Goal: Transaction & Acquisition: Subscribe to service/newsletter

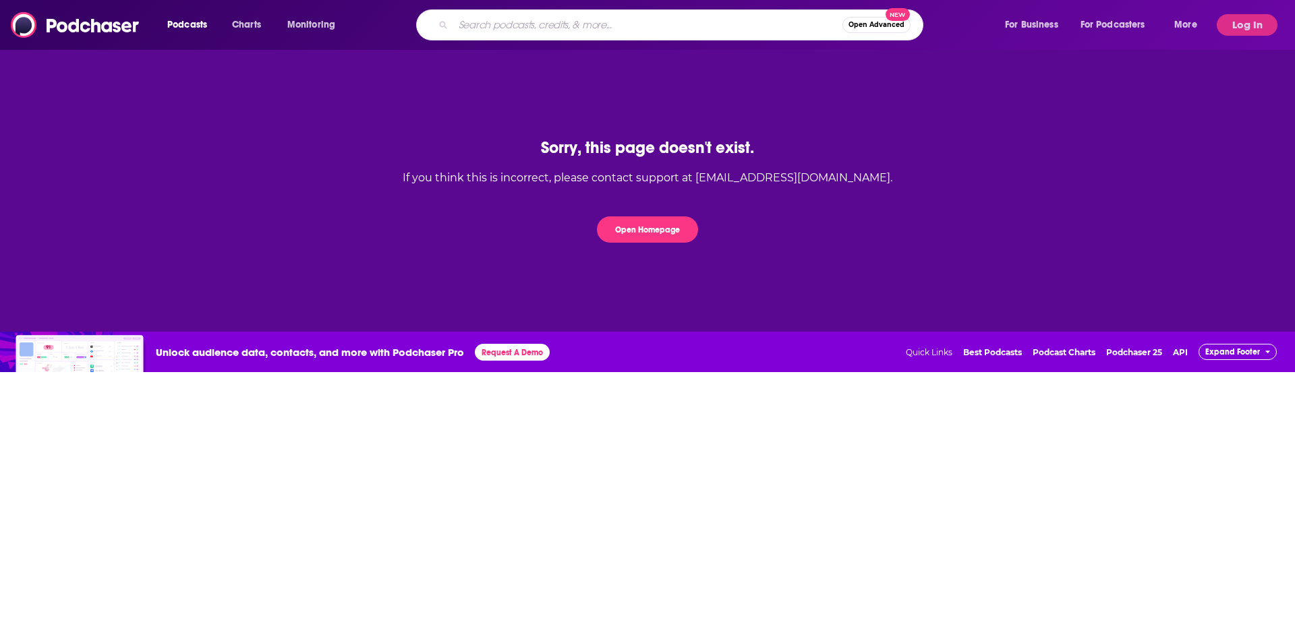
click at [512, 29] on input "Search podcasts, credits, & more..." at bounding box center [647, 25] width 389 height 22
paste input "THE EMPOWERED WOMAN"
type input "THE EMPOWERED WOMAN"
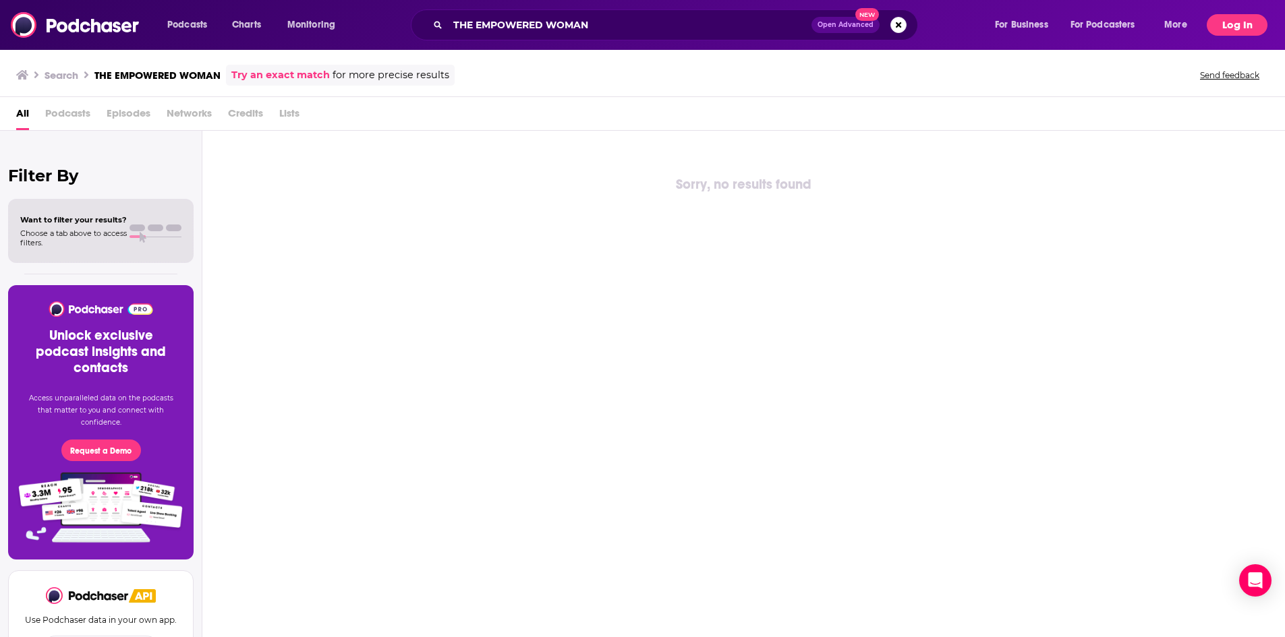
click at [1242, 22] on button "Log In" at bounding box center [1236, 25] width 61 height 22
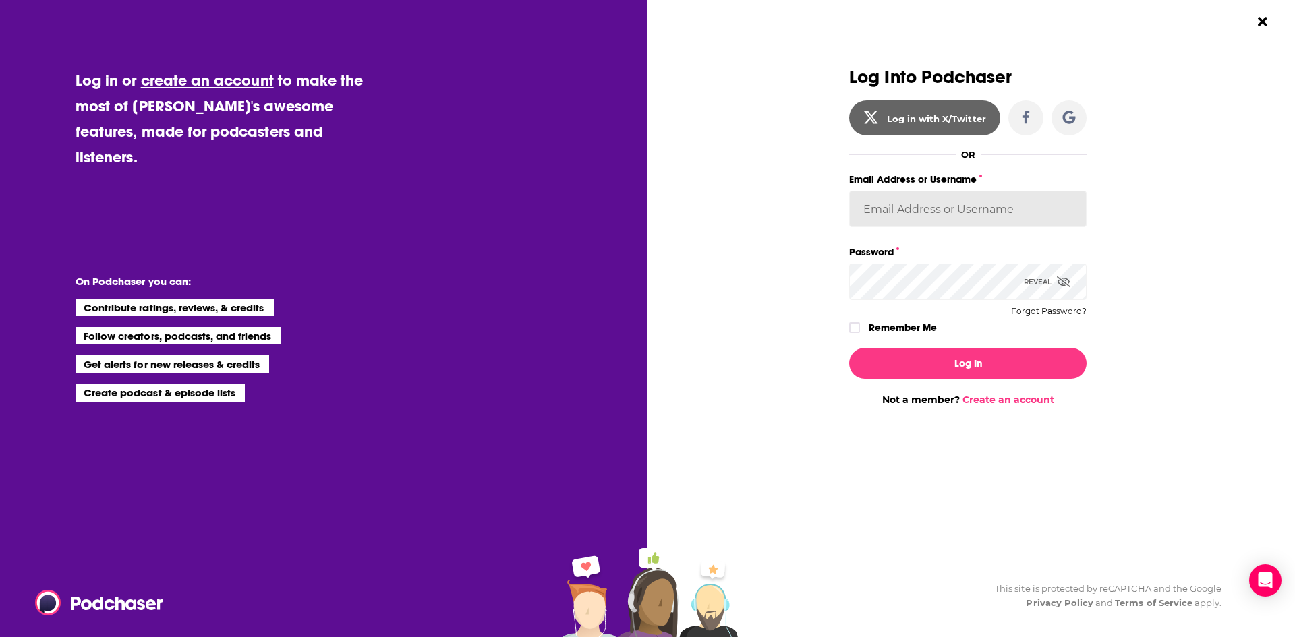
type input "[EMAIL_ADDRESS][DOMAIN_NAME]"
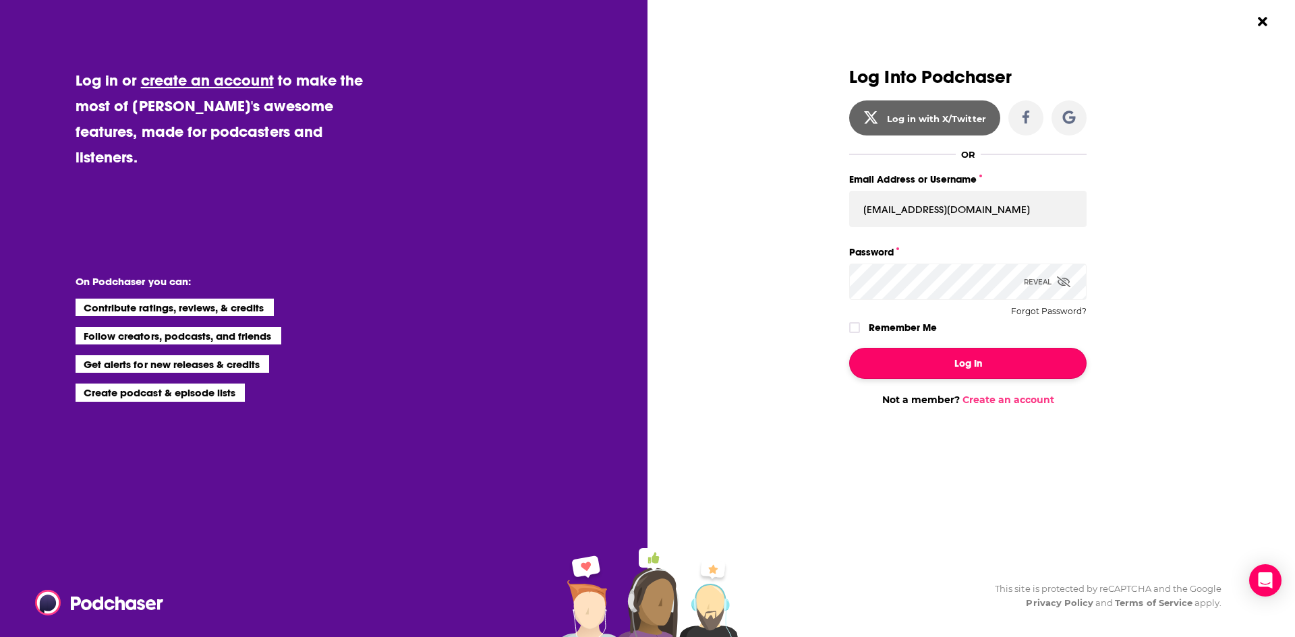
click at [972, 370] on button "Log In" at bounding box center [967, 363] width 237 height 31
